Goal: Find contact information: Find contact information

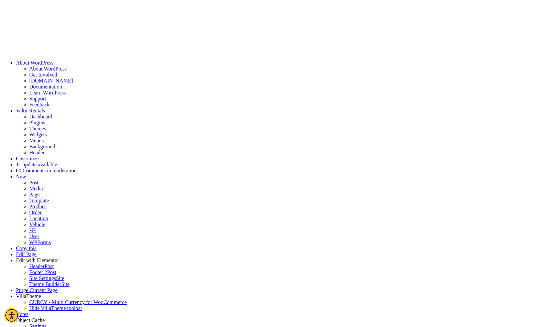
select select "**"
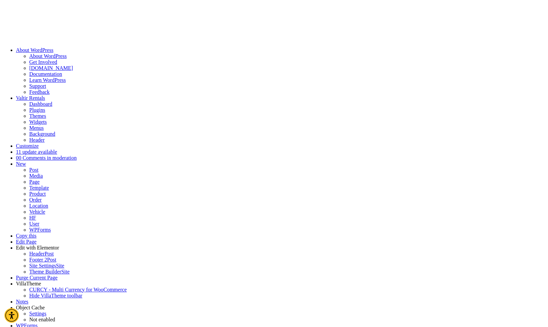
scroll to position [13, 0]
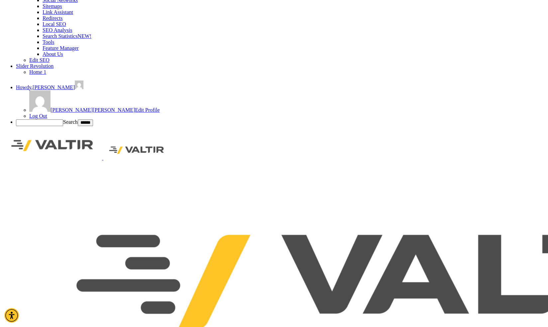
scroll to position [538, 0]
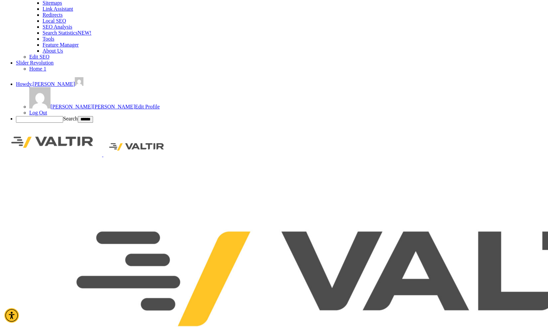
drag, startPoint x: 98, startPoint y: 112, endPoint x: 177, endPoint y: 163, distance: 93.8
drag, startPoint x: 499, startPoint y: 22, endPoint x: 457, endPoint y: 23, distance: 41.2
copy link "[PHONE_NUMBER]"
